Goal: Task Accomplishment & Management: Complete application form

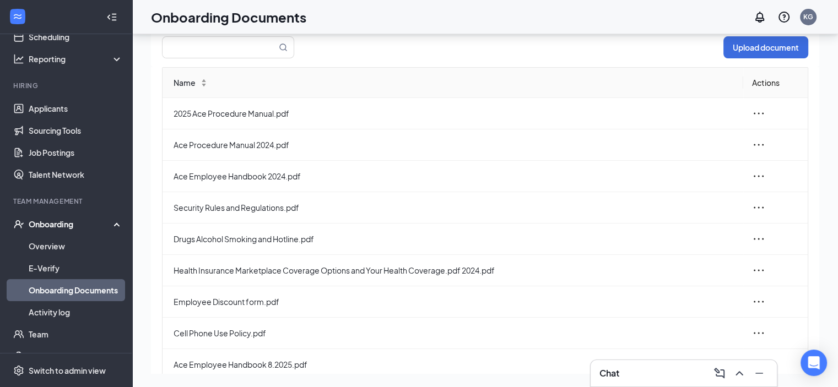
scroll to position [67, 0]
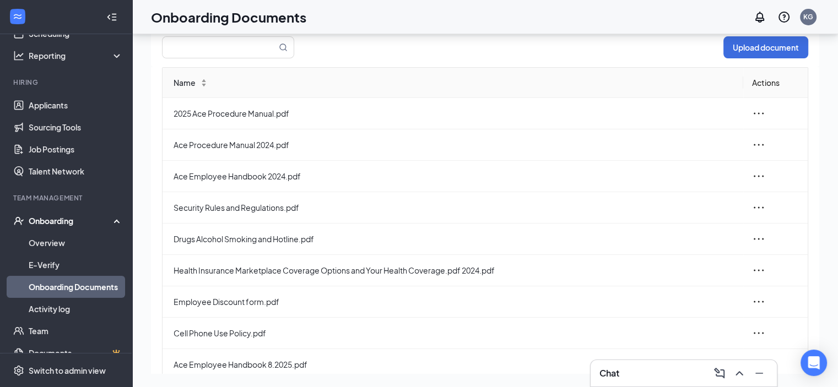
click at [64, 223] on div "Onboarding" at bounding box center [71, 220] width 85 height 11
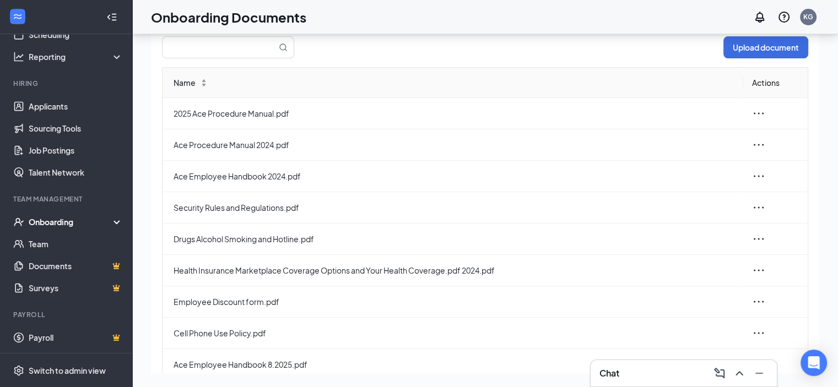
scroll to position [66, 0]
click at [60, 219] on div "Onboarding" at bounding box center [71, 222] width 85 height 11
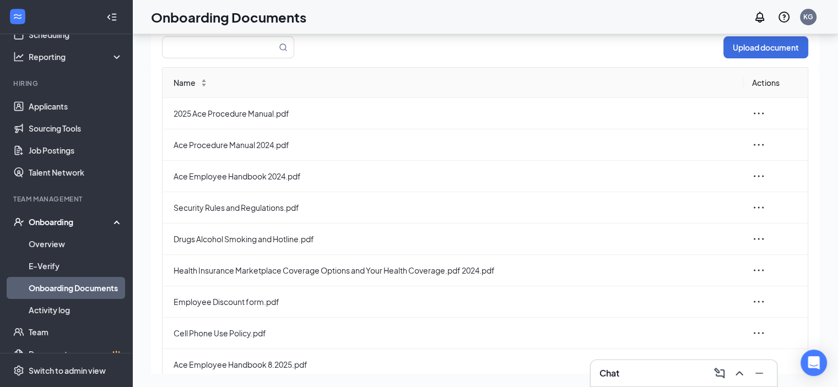
scroll to position [67, 0]
click at [52, 241] on link "Overview" at bounding box center [76, 243] width 94 height 22
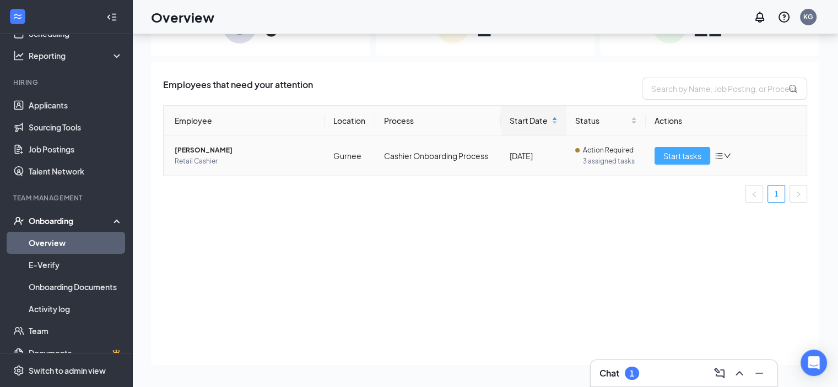
click at [664, 153] on span "Start tasks" at bounding box center [683, 156] width 38 height 12
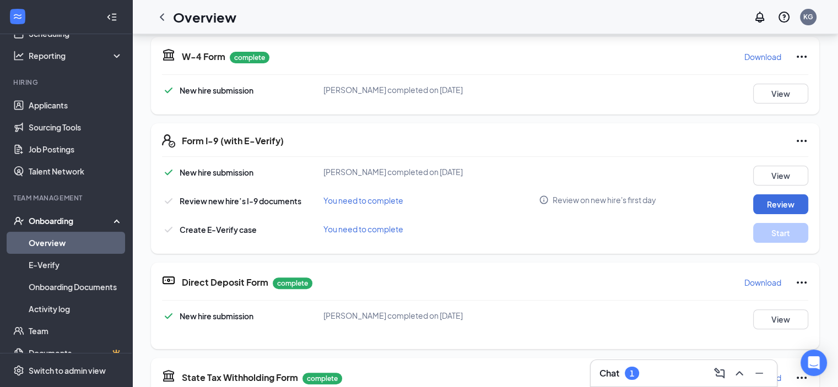
scroll to position [276, 0]
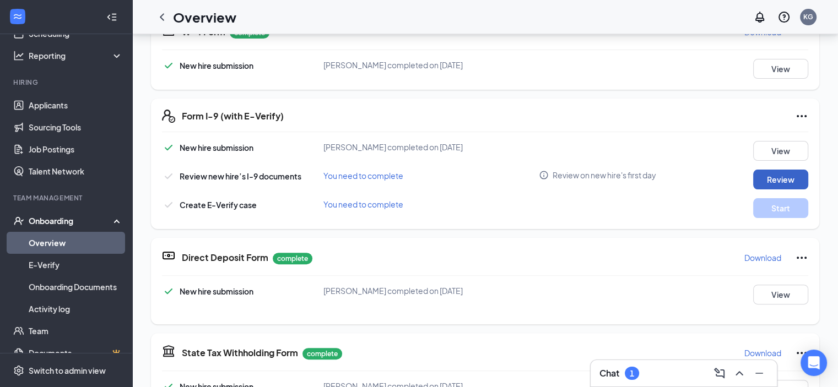
click at [758, 177] on button "Review" at bounding box center [780, 180] width 55 height 20
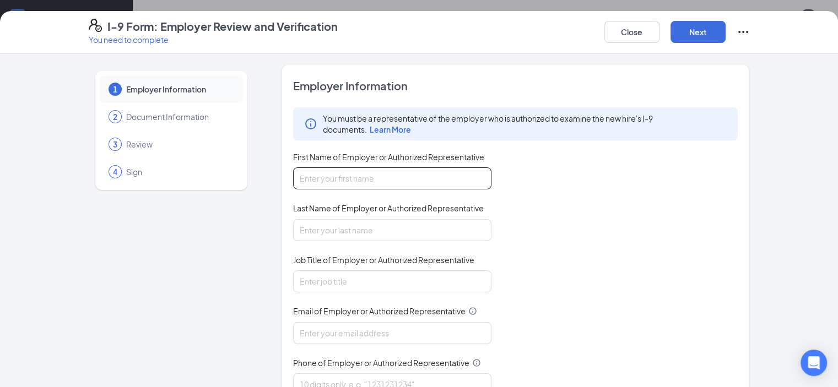
click at [432, 178] on input "First Name of Employer or Authorized Representative" at bounding box center [392, 179] width 198 height 22
type input "[PERSON_NAME]"
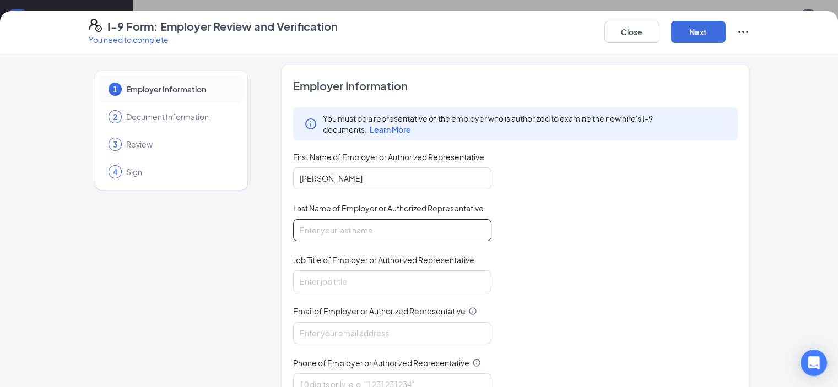
click at [408, 228] on input "Last Name of Employer or Authorized Representative" at bounding box center [392, 230] width 198 height 22
type input "[PERSON_NAME]"
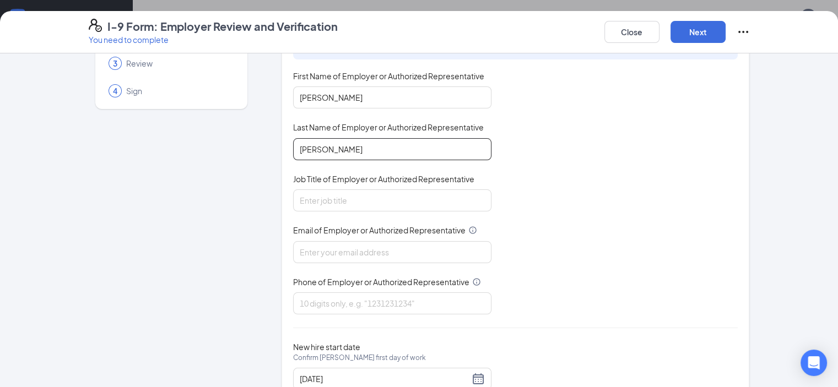
scroll to position [110, 0]
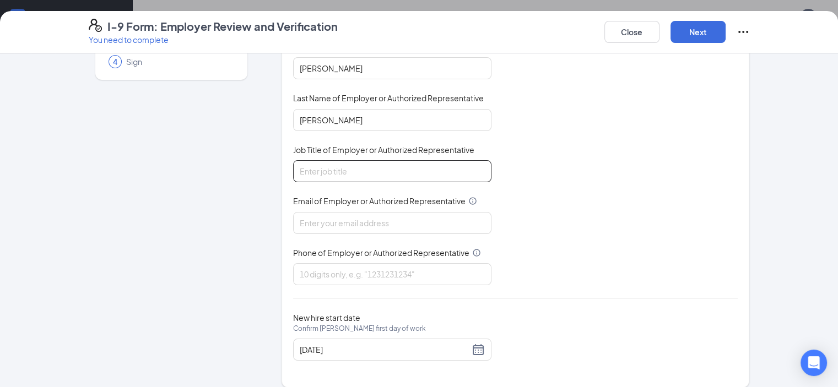
click at [425, 175] on input "Job Title of Employer or Authorized Representative" at bounding box center [392, 171] width 198 height 22
type input "Store Manager"
click at [398, 223] on input "Email of Employer or Authorized Representative" at bounding box center [392, 223] width 198 height 22
type input "[EMAIL_ADDRESS][DOMAIN_NAME]"
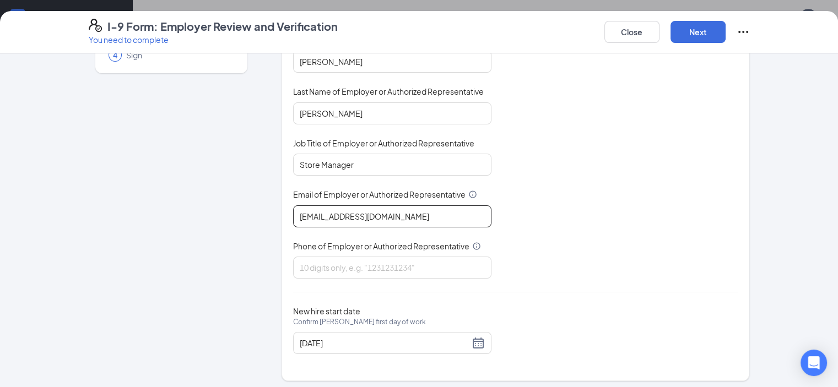
scroll to position [119, 0]
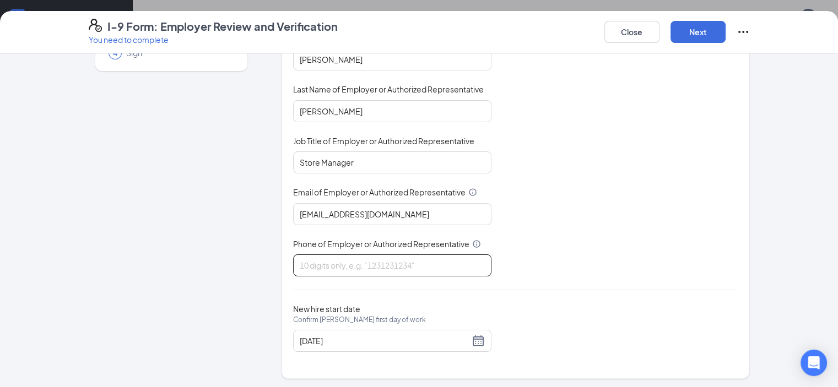
click at [421, 261] on input "Phone of Employer or Authorized Representative" at bounding box center [392, 266] width 198 height 22
type input "8473360101"
click at [726, 35] on button "Next" at bounding box center [698, 32] width 55 height 22
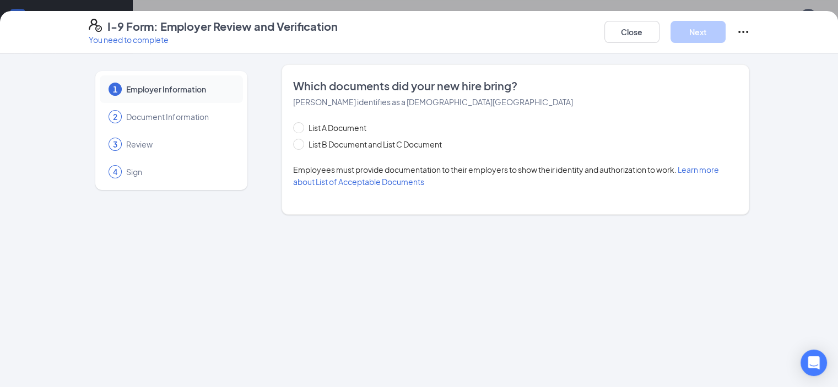
scroll to position [0, 0]
click at [293, 127] on input "List A Document" at bounding box center [297, 126] width 8 height 8
radio input "true"
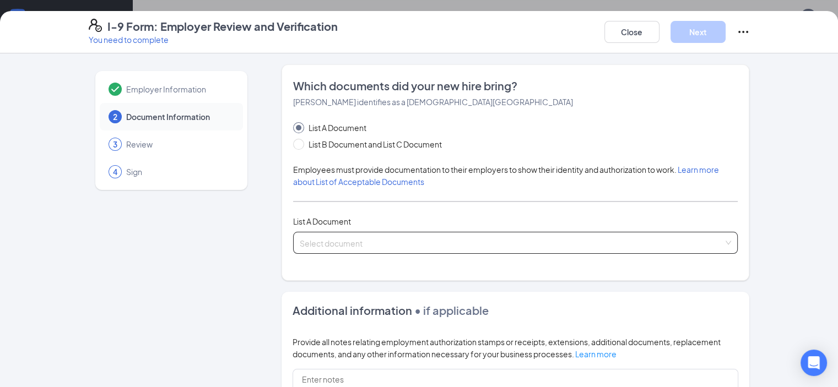
click at [347, 242] on input "search" at bounding box center [512, 241] width 424 height 17
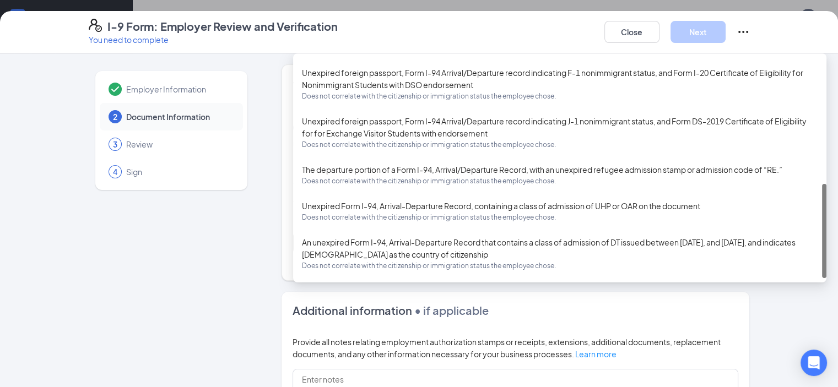
scroll to position [55, 0]
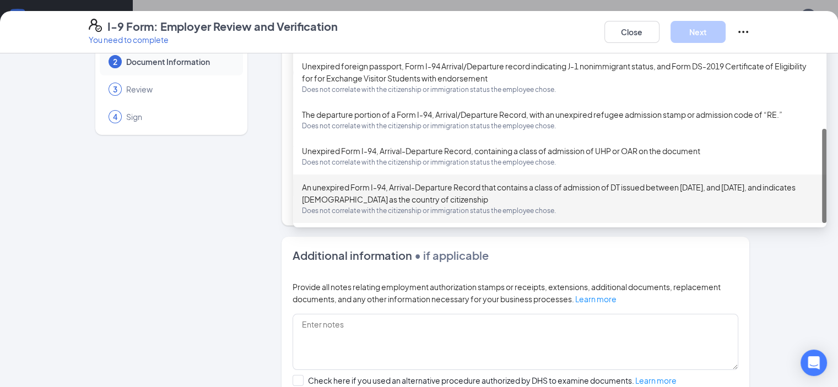
click at [282, 235] on form "Which documents did your new hire bring? [PERSON_NAME] identifies as a [DEMOGRA…" at bounding box center [516, 257] width 468 height 497
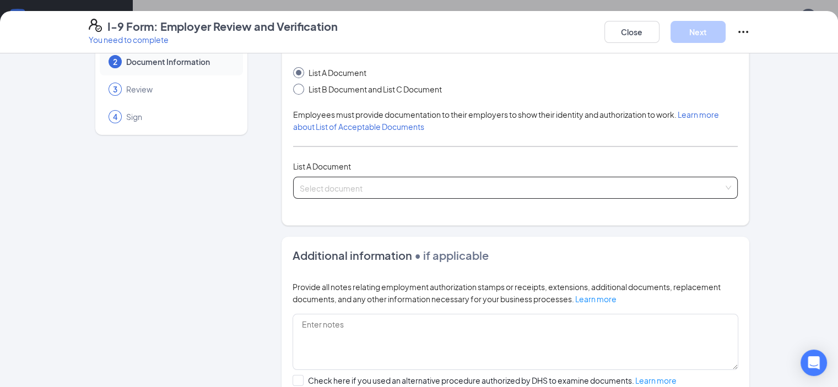
click at [293, 90] on input "List B Document and List C Document" at bounding box center [297, 88] width 8 height 8
radio input "true"
radio input "false"
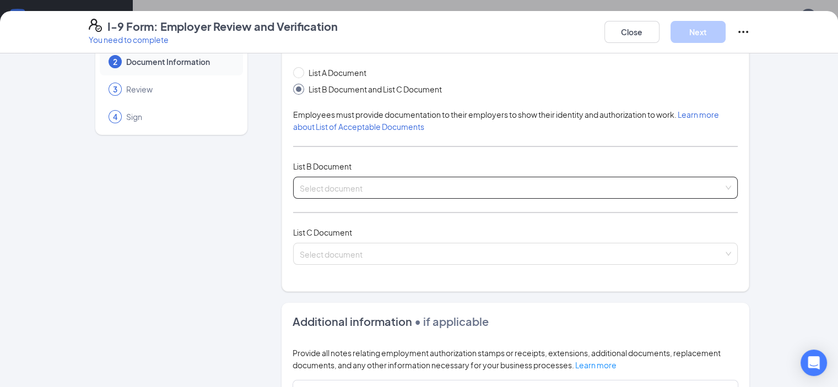
click at [350, 184] on input "search" at bounding box center [512, 185] width 424 height 17
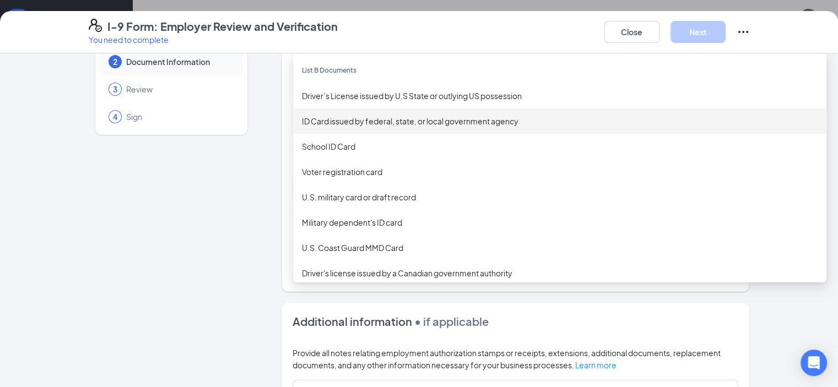
click at [393, 122] on div "ID Card issued by federal, state, or local government agency" at bounding box center [560, 121] width 516 height 12
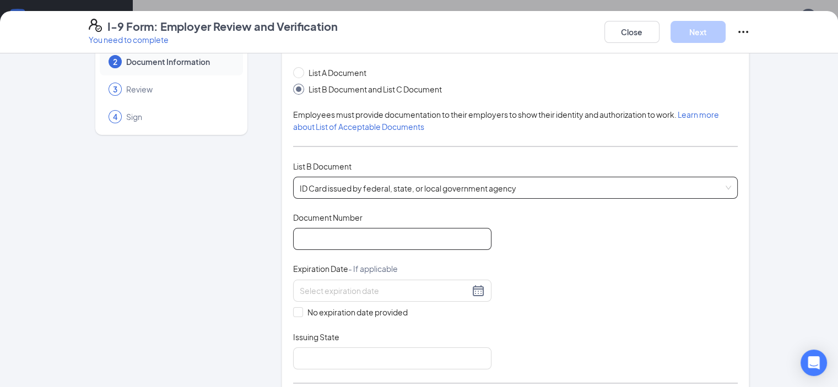
click at [383, 235] on input "Document Number" at bounding box center [392, 239] width 198 height 22
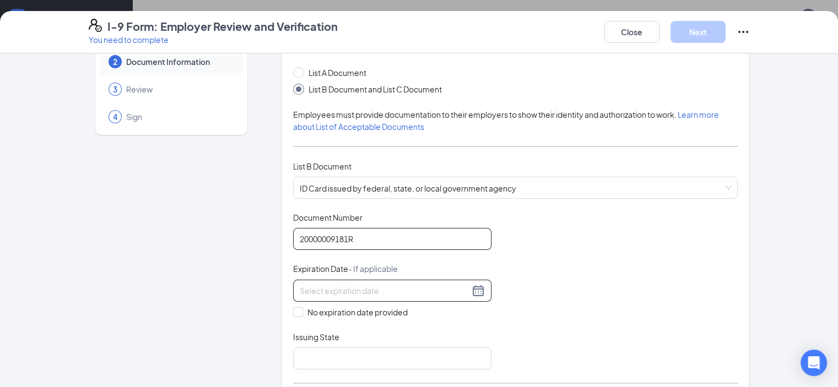
type input "20000009181R"
click at [359, 288] on input at bounding box center [385, 291] width 170 height 12
click at [392, 311] on button "button" at bounding box center [393, 314] width 12 height 22
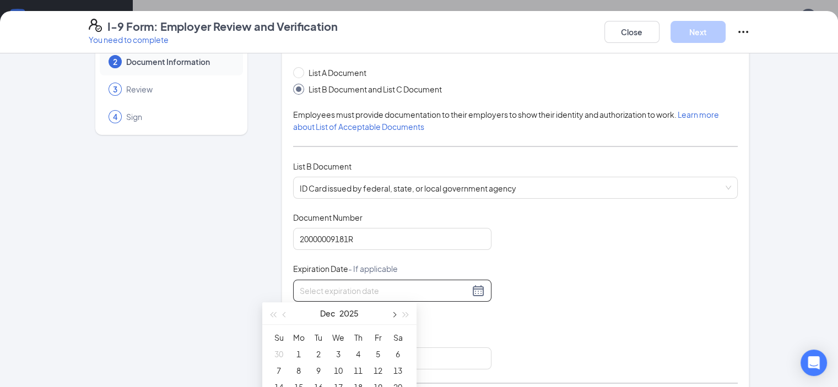
click at [392, 311] on button "button" at bounding box center [393, 314] width 12 height 22
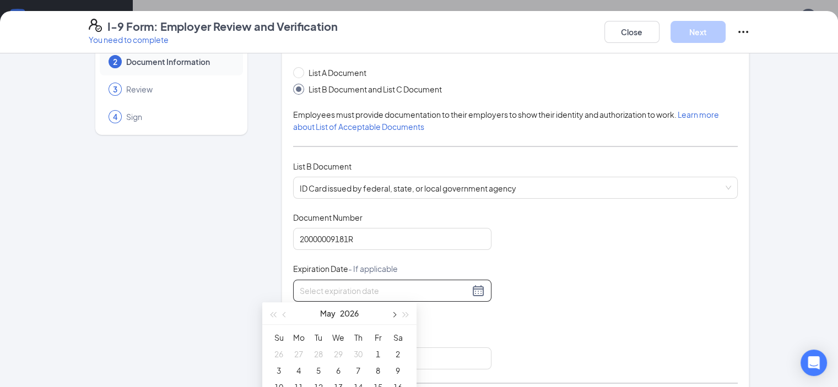
click at [392, 311] on button "button" at bounding box center [393, 314] width 12 height 22
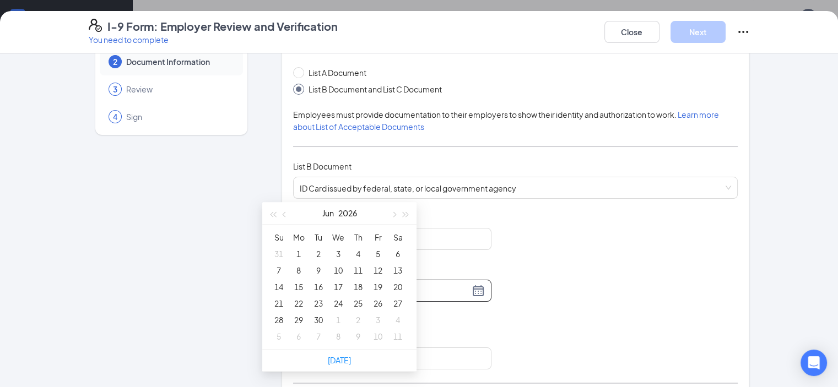
scroll to position [441, 0]
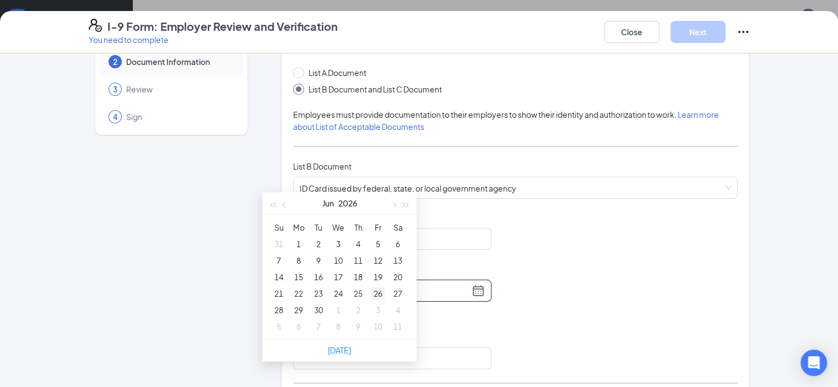
click at [378, 294] on div "26" at bounding box center [377, 293] width 13 height 13
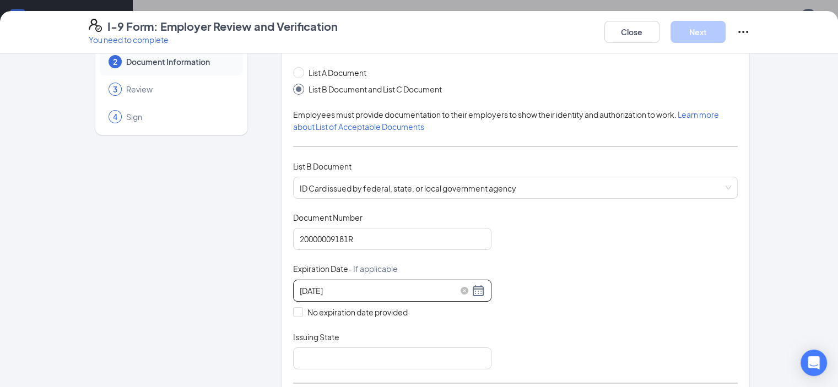
click at [332, 287] on input "[DATE]" at bounding box center [385, 291] width 170 height 12
click at [395, 312] on button "button" at bounding box center [393, 314] width 12 height 22
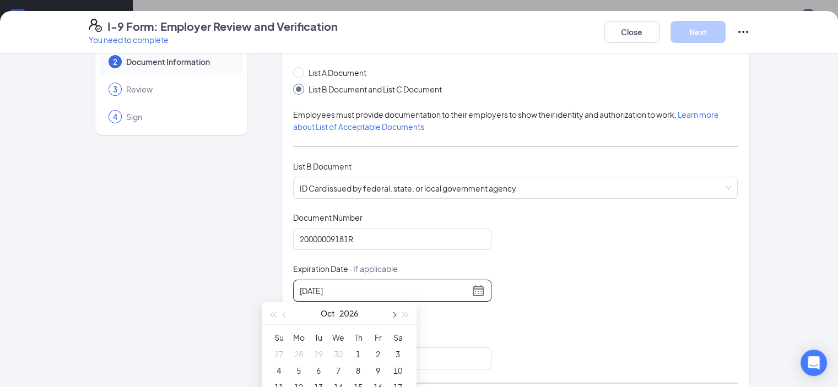
click at [395, 312] on button "button" at bounding box center [393, 314] width 12 height 22
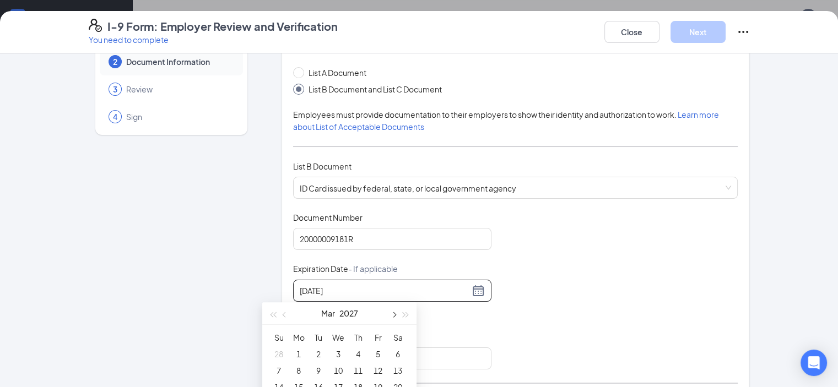
click at [395, 312] on button "button" at bounding box center [393, 314] width 12 height 22
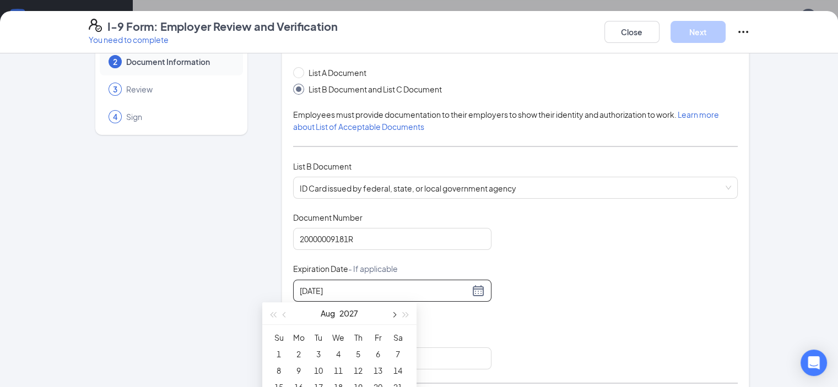
click at [395, 312] on button "button" at bounding box center [393, 314] width 12 height 22
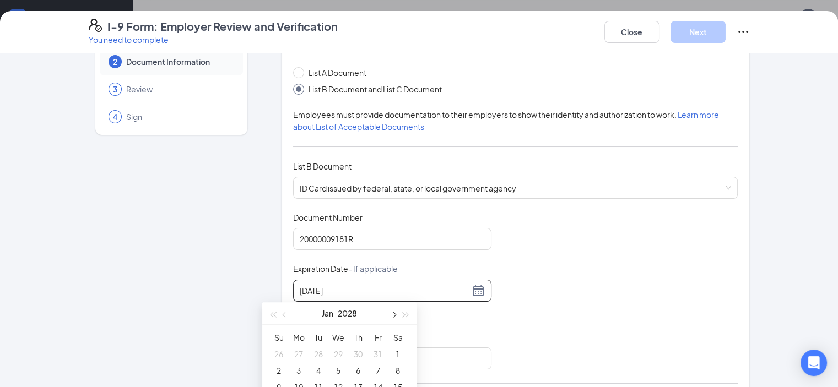
click at [395, 312] on button "button" at bounding box center [393, 314] width 12 height 22
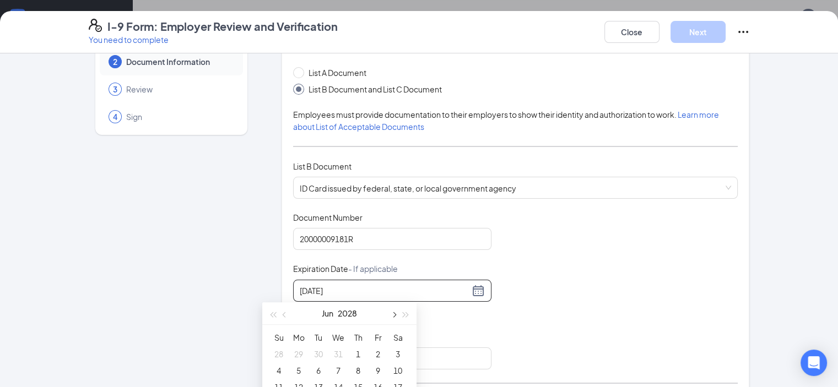
click at [395, 312] on button "button" at bounding box center [393, 314] width 12 height 22
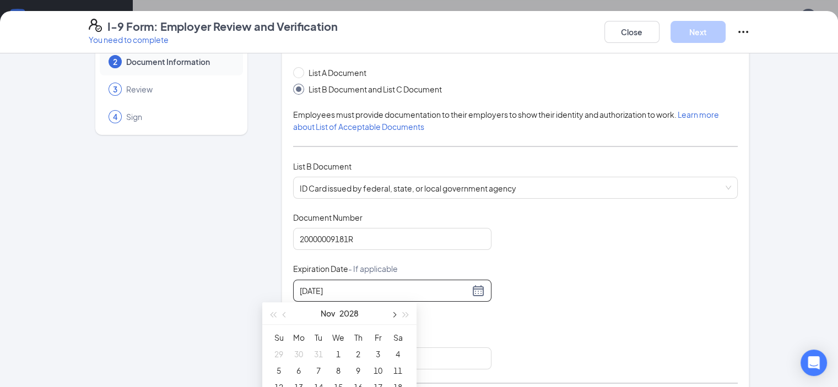
click at [395, 312] on button "button" at bounding box center [393, 314] width 12 height 22
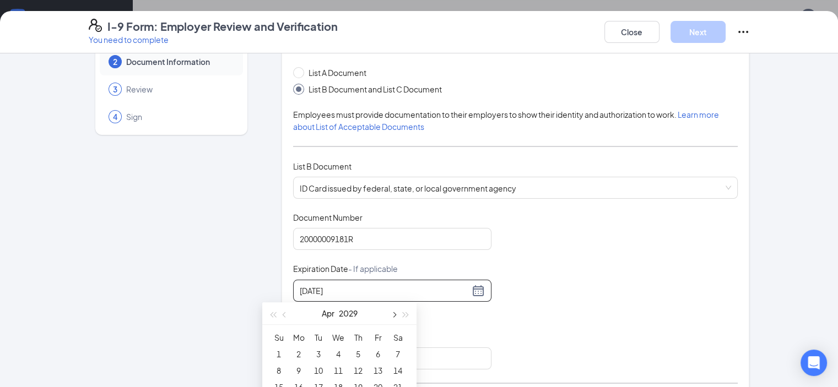
click at [395, 312] on button "button" at bounding box center [393, 314] width 12 height 22
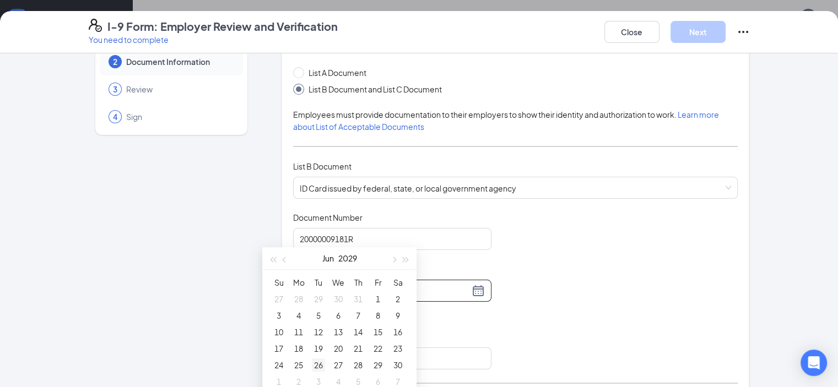
type input "[DATE]"
click at [319, 363] on div "26" at bounding box center [318, 365] width 13 height 13
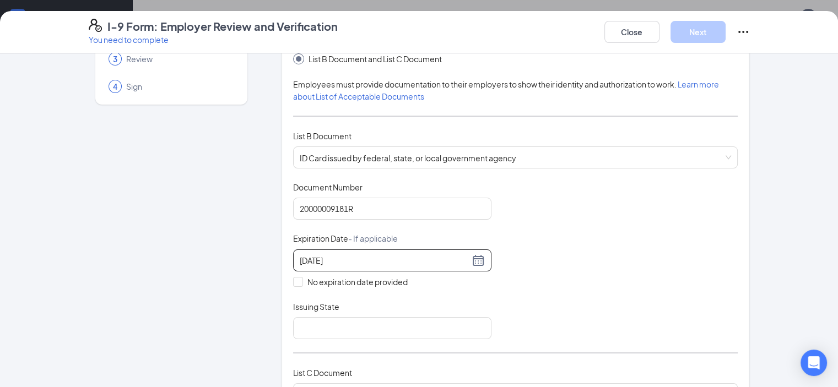
scroll to position [110, 0]
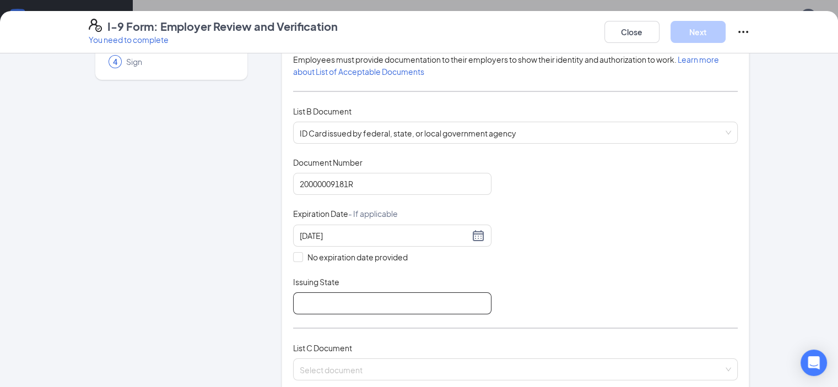
click at [441, 301] on input "Issuing State" at bounding box center [392, 304] width 198 height 22
type input "[US_STATE]"
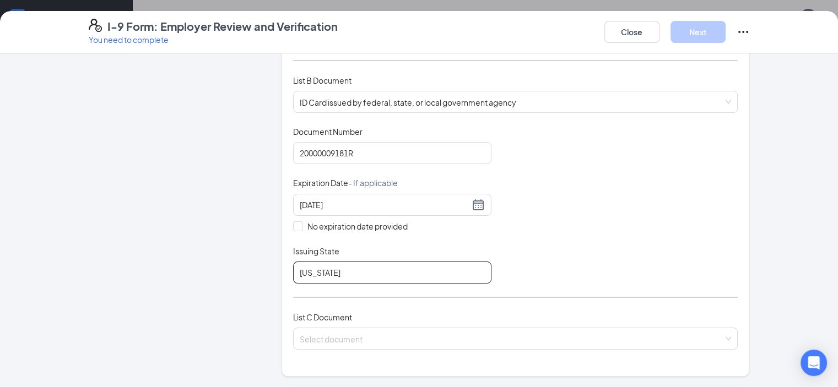
scroll to position [165, 0]
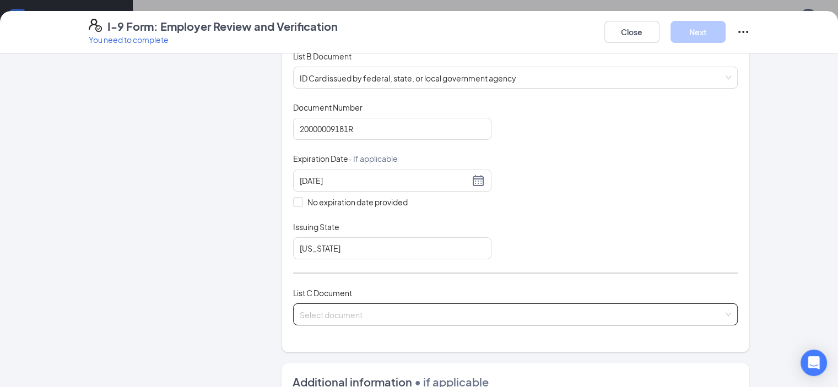
click at [481, 308] on input "search" at bounding box center [512, 312] width 424 height 17
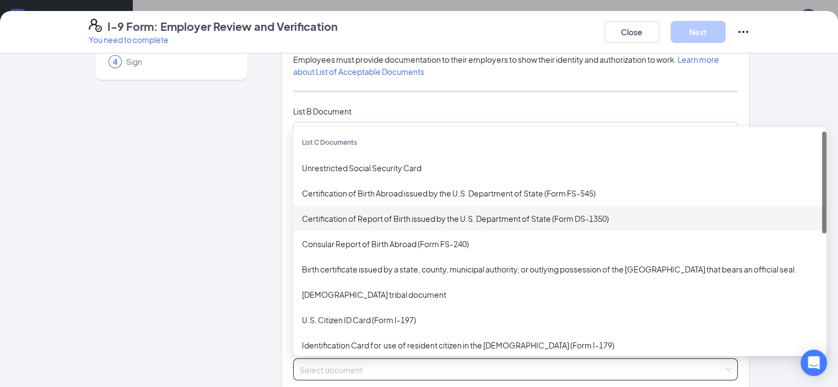
scroll to position [0, 0]
drag, startPoint x: 793, startPoint y: 227, endPoint x: 788, endPoint y: 222, distance: 6.6
click at [788, 222] on div "List C Documents Unrestricted Social Security Card Certification of Birth Abroa…" at bounding box center [559, 242] width 533 height 220
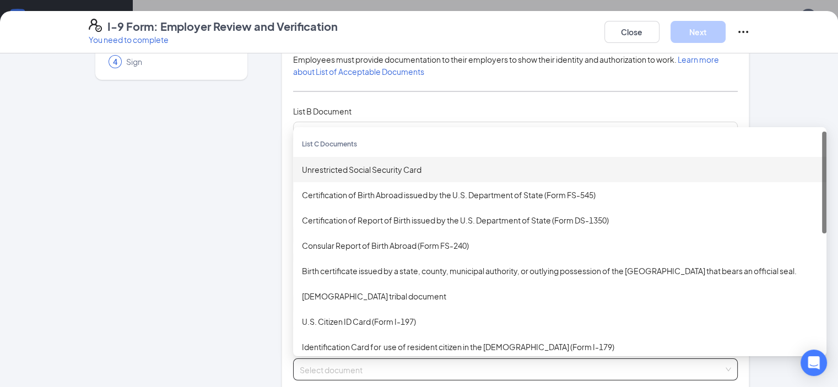
click at [377, 167] on div "Unrestricted Social Security Card" at bounding box center [560, 170] width 516 height 12
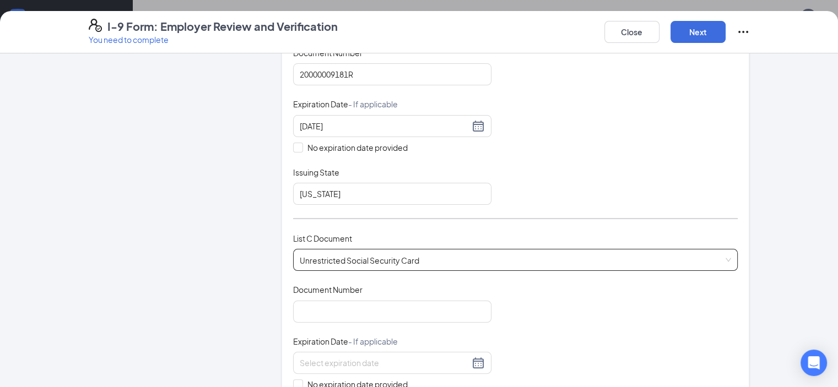
scroll to position [220, 0]
click at [405, 307] on input "Document Number" at bounding box center [392, 311] width 198 height 22
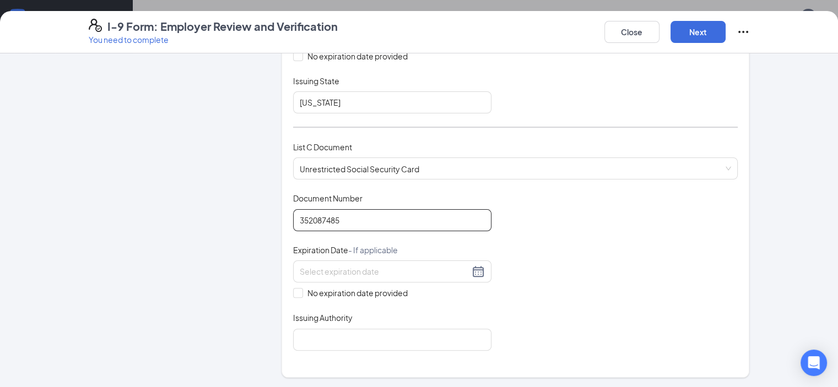
scroll to position [331, 0]
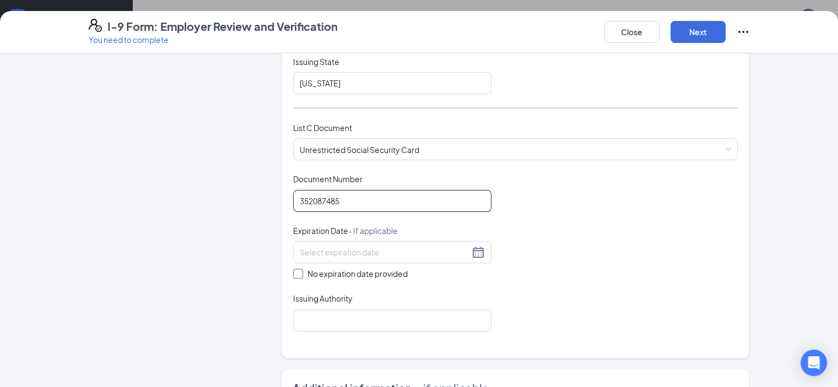
type input "352087485"
click at [293, 273] on input "No expiration date provided" at bounding box center [297, 273] width 8 height 8
checkbox input "true"
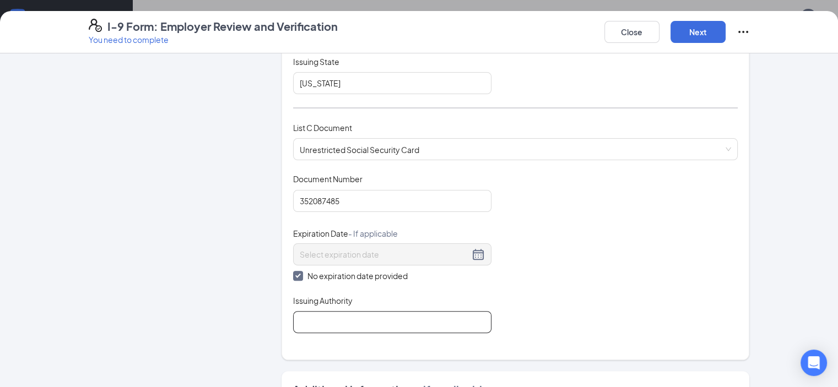
click at [414, 317] on input "Issuing Authority" at bounding box center [392, 322] width 198 height 22
type input "social security admistration"
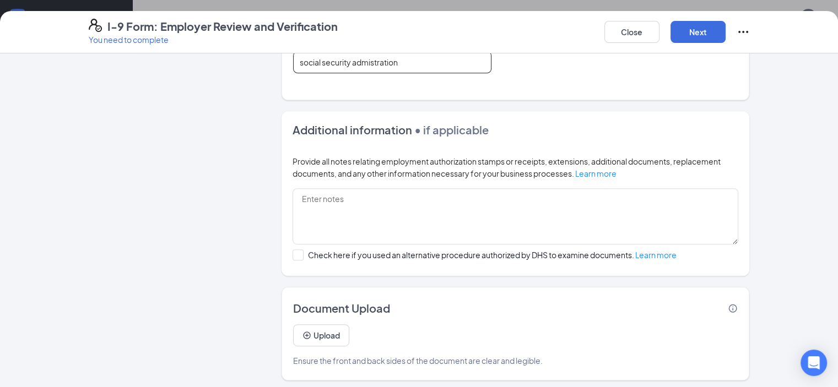
scroll to position [551, 0]
click at [293, 329] on button "Upload" at bounding box center [321, 336] width 56 height 22
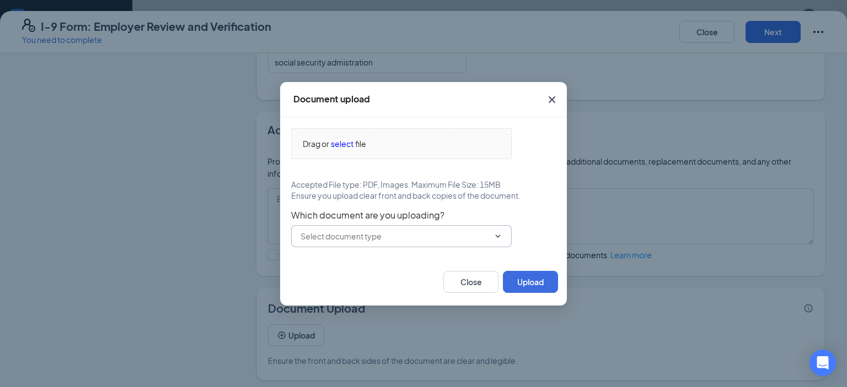
click at [498, 235] on icon "ChevronDown" at bounding box center [497, 236] width 5 height 3
click at [500, 233] on icon "ChevronDown" at bounding box center [497, 236] width 9 height 9
click at [494, 233] on icon "ChevronDown" at bounding box center [497, 236] width 9 height 9
click at [347, 143] on span "select" at bounding box center [342, 144] width 23 height 12
click at [527, 283] on button "Upload" at bounding box center [530, 282] width 55 height 22
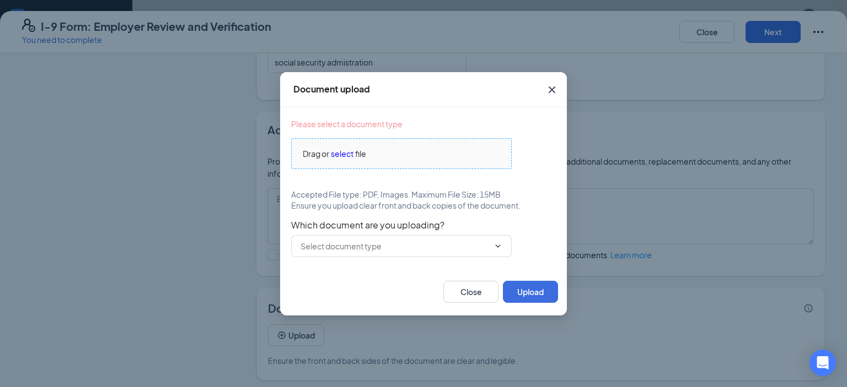
click at [338, 154] on span "select" at bounding box center [342, 154] width 23 height 12
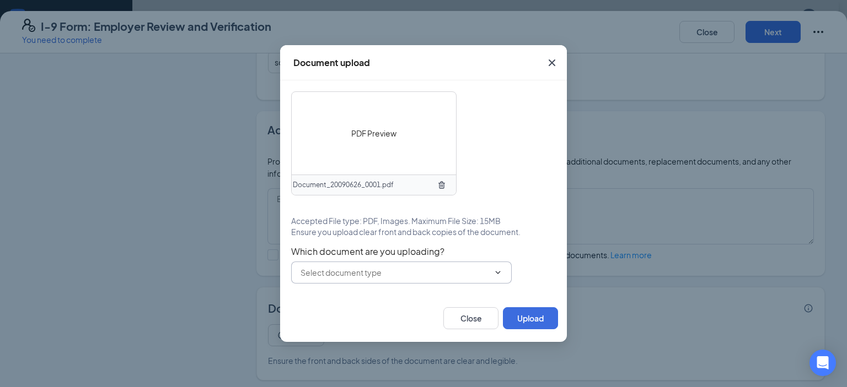
click at [495, 270] on icon "ChevronDown" at bounding box center [497, 272] width 9 height 9
click at [499, 273] on icon "ChevronDown" at bounding box center [497, 272] width 9 height 9
click at [385, 271] on input "text" at bounding box center [394, 273] width 188 height 12
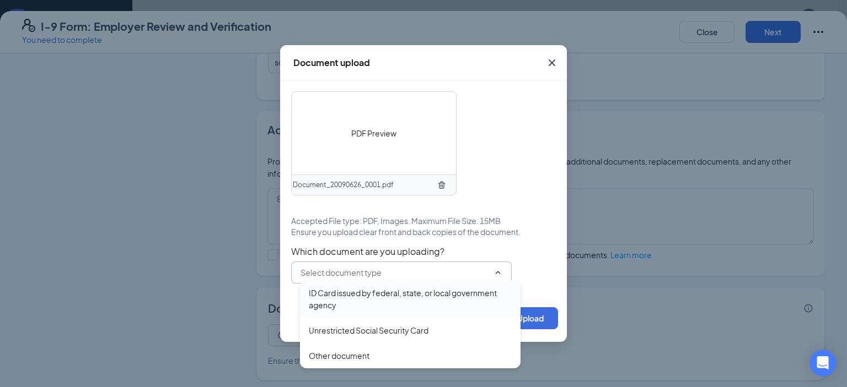
click at [377, 293] on div "ID Card issued by federal, state, or local government agency" at bounding box center [410, 299] width 203 height 24
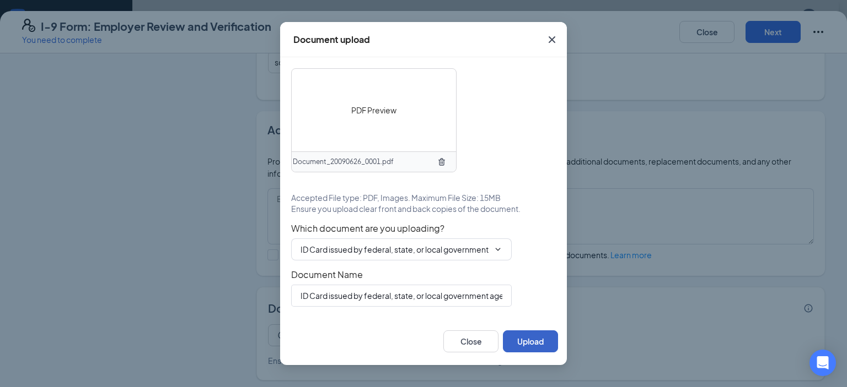
click at [527, 339] on button "Upload" at bounding box center [530, 342] width 55 height 22
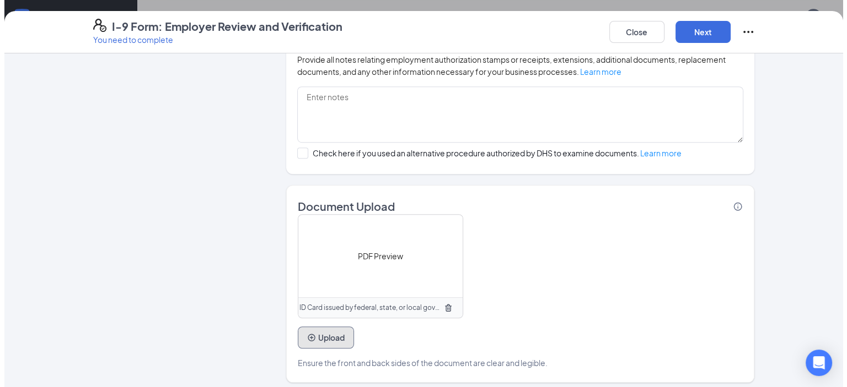
scroll to position [695, 0]
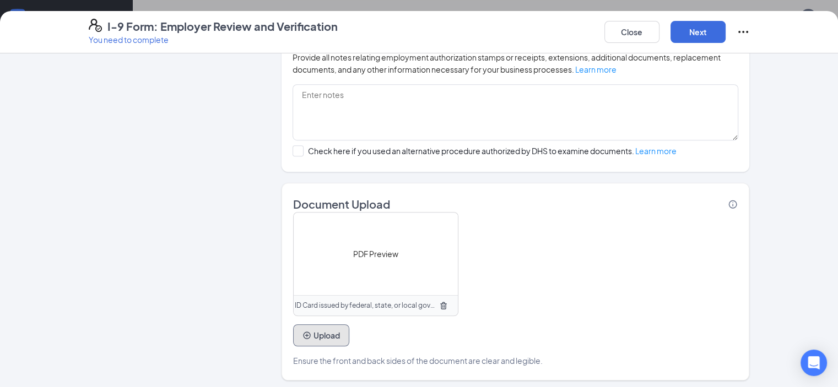
click at [299, 329] on button "Upload" at bounding box center [321, 336] width 56 height 22
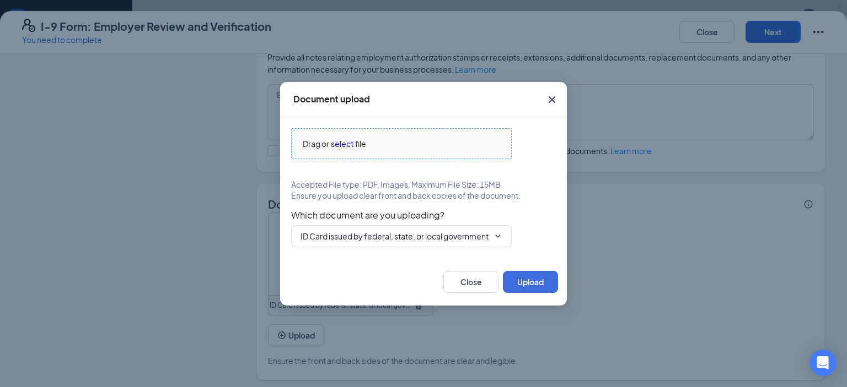
click at [340, 145] on span "select" at bounding box center [342, 144] width 23 height 12
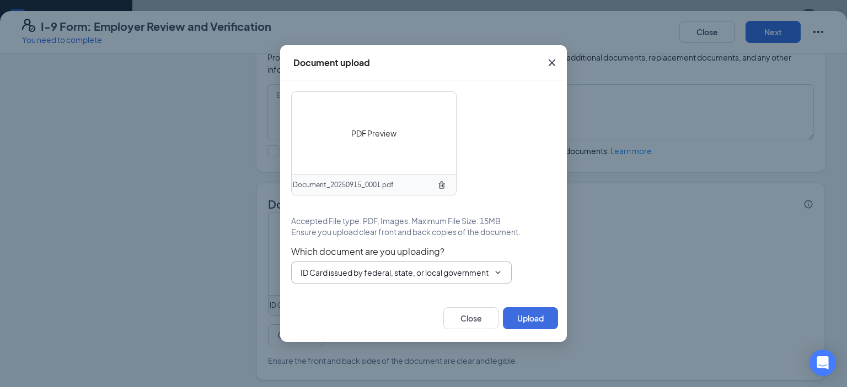
click at [496, 271] on icon "ChevronDown" at bounding box center [497, 272] width 9 height 9
click at [490, 272] on span "ID Card issued by federal, state, or local government agency ID Card issued by …" at bounding box center [401, 273] width 220 height 22
click at [499, 273] on icon "ChevronDown" at bounding box center [497, 272] width 5 height 3
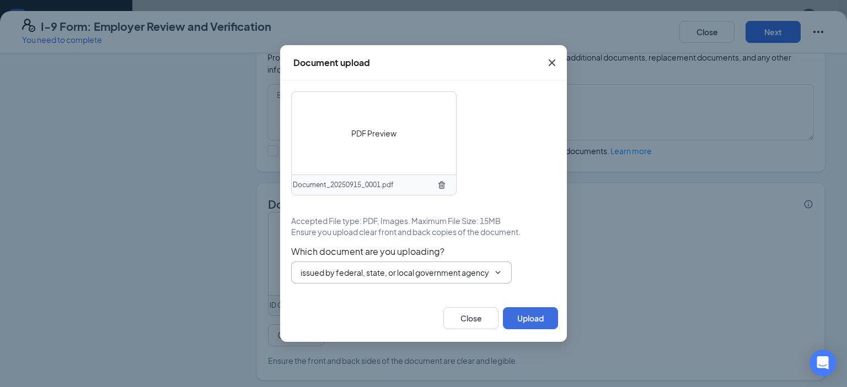
click at [499, 273] on icon "ChevronDown" at bounding box center [497, 272] width 5 height 3
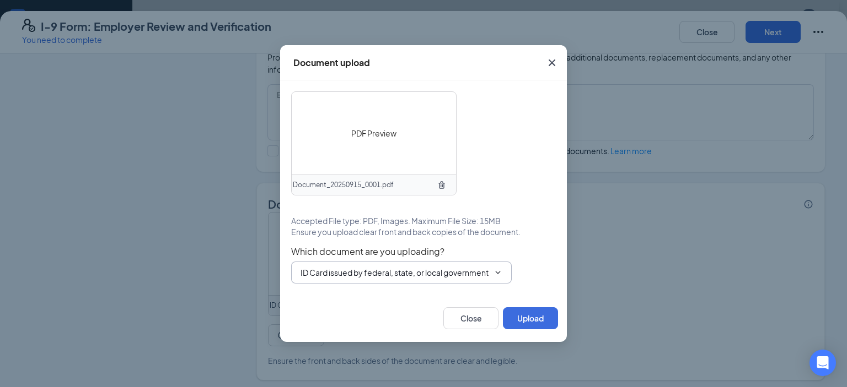
scroll to position [0, 29]
click at [482, 271] on input "ID Card issued by federal, state, or local government agency" at bounding box center [394, 273] width 188 height 12
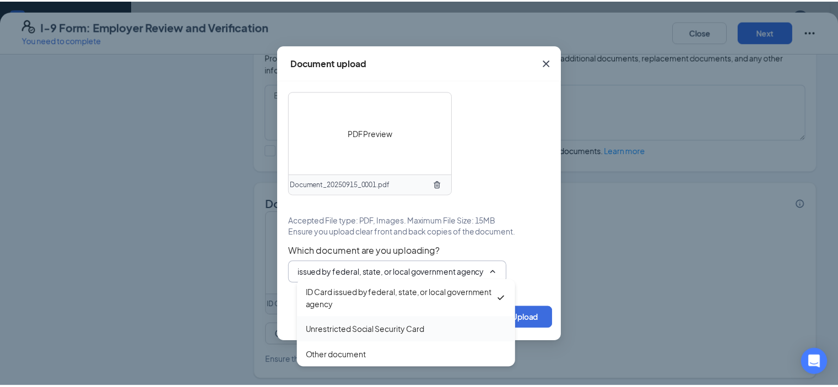
scroll to position [0, 0]
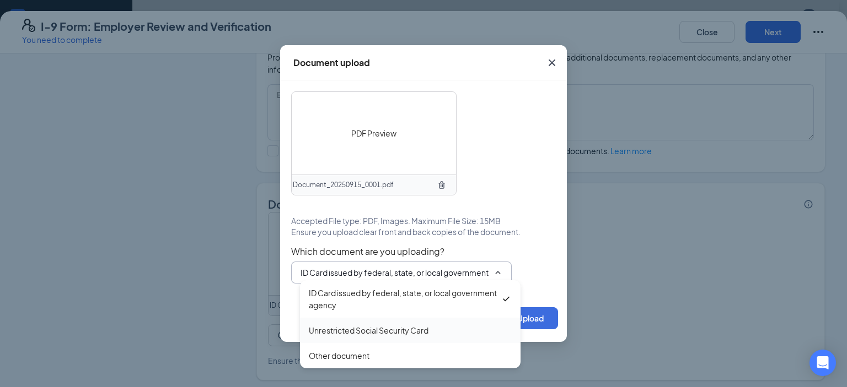
click at [413, 330] on div "Unrestricted Social Security Card" at bounding box center [369, 331] width 120 height 12
type input "Unrestricted Social Security Card"
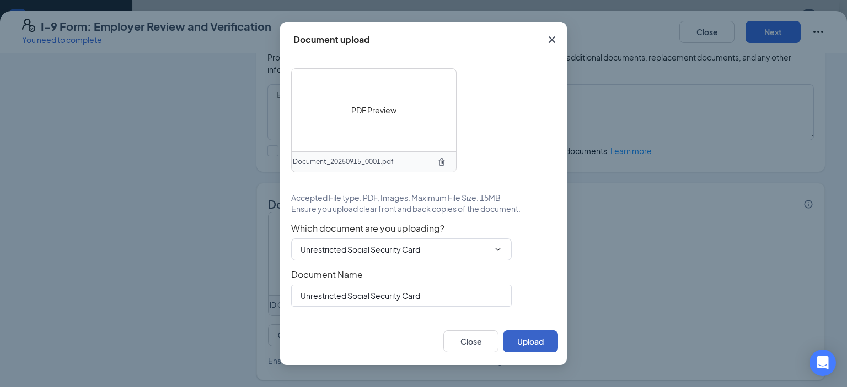
click at [531, 338] on button "Upload" at bounding box center [530, 342] width 55 height 22
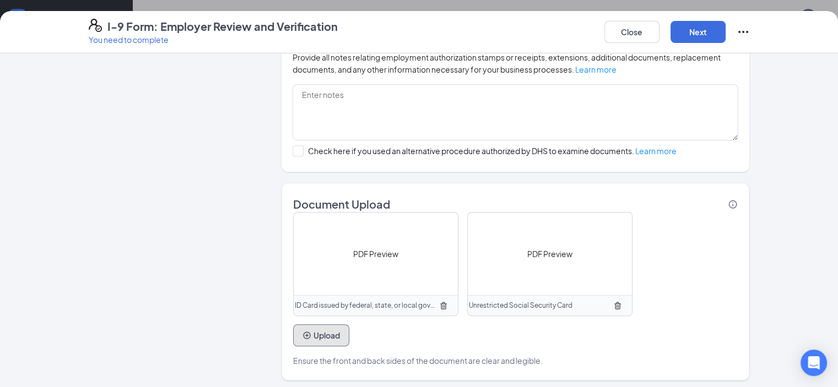
scroll to position [661, 0]
click at [726, 33] on button "Next" at bounding box center [698, 32] width 55 height 22
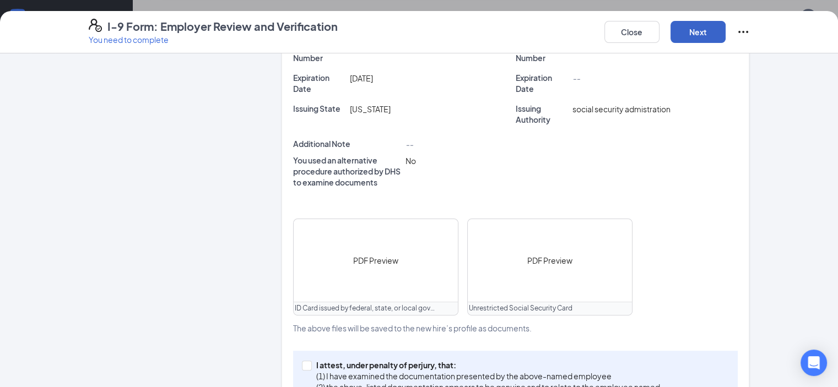
scroll to position [772, 0]
click at [302, 361] on input "I attest, under penalty of [PERSON_NAME], that: (1) I have examined the documen…" at bounding box center [306, 365] width 8 height 8
checkbox input "true"
click at [726, 36] on button "Next" at bounding box center [698, 32] width 55 height 22
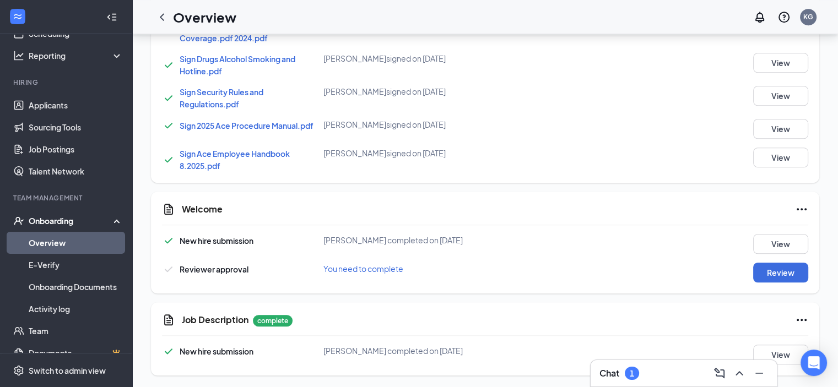
scroll to position [261, 0]
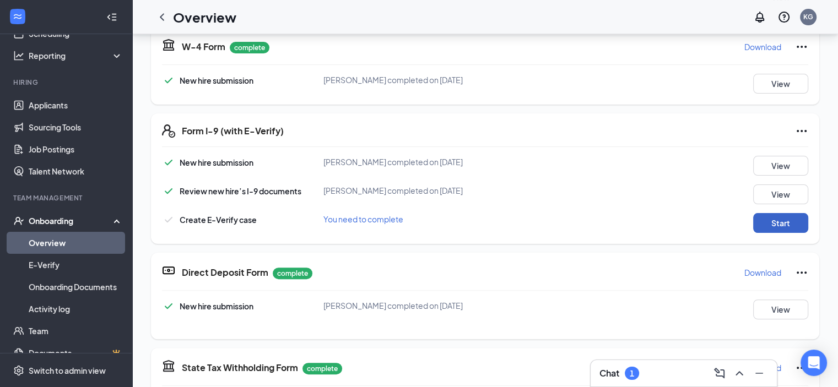
click at [765, 223] on button "Start" at bounding box center [780, 223] width 55 height 20
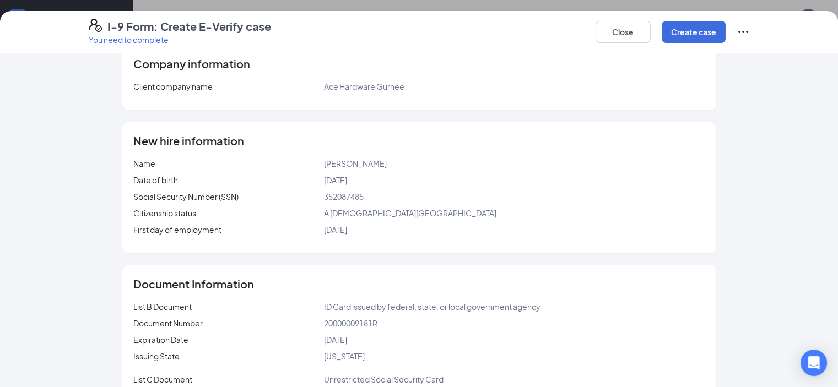
scroll to position [30, 0]
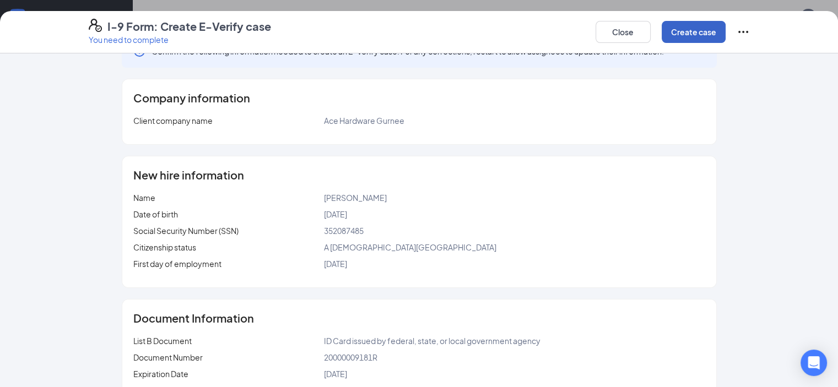
click at [726, 31] on button "Create case" at bounding box center [694, 32] width 64 height 22
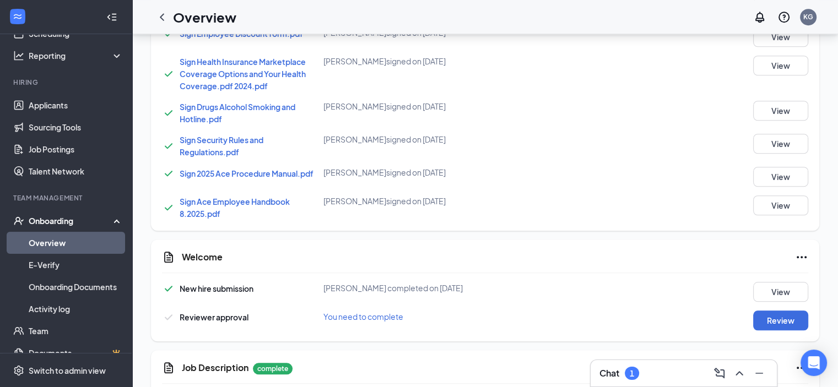
scroll to position [970, 0]
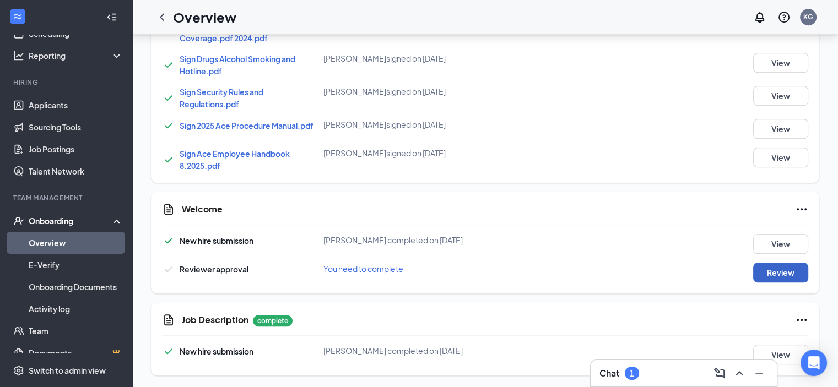
click at [770, 266] on button "Review" at bounding box center [780, 273] width 55 height 20
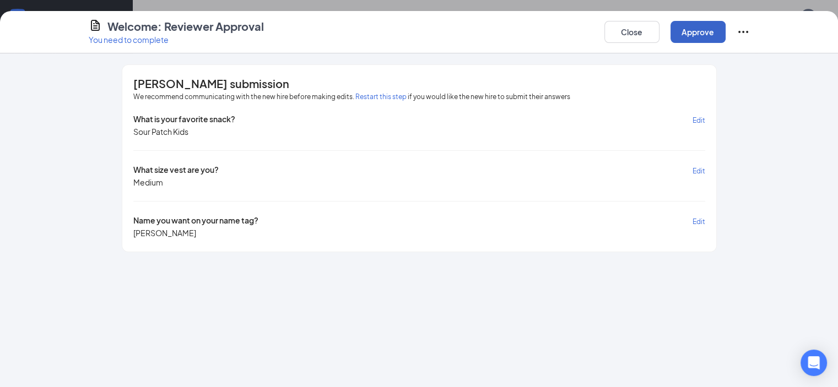
click at [726, 35] on button "Approve" at bounding box center [698, 32] width 55 height 22
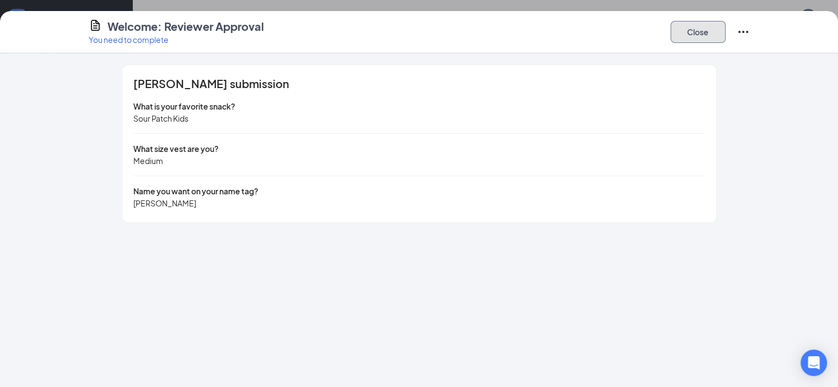
click at [726, 33] on button "Close" at bounding box center [698, 32] width 55 height 22
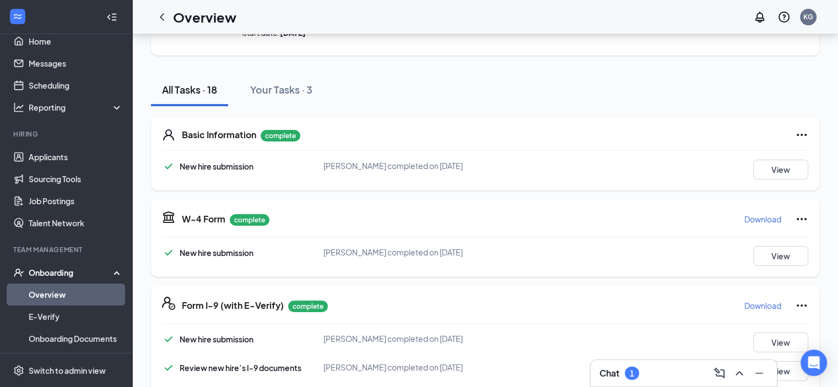
scroll to position [0, 0]
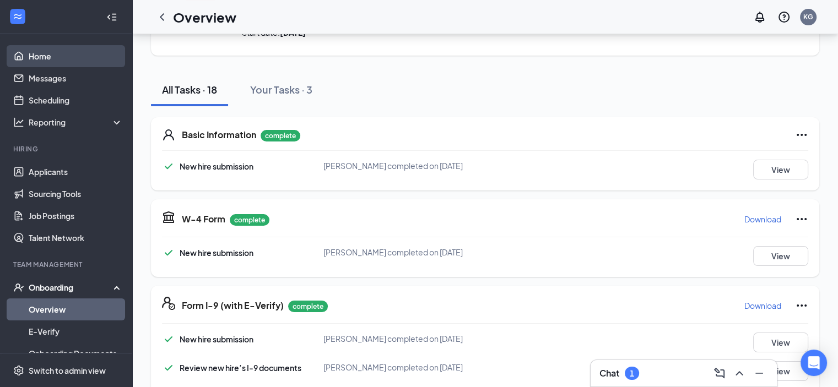
click at [40, 57] on link "Home" at bounding box center [76, 56] width 94 height 22
